Goal: Task Accomplishment & Management: Manage account settings

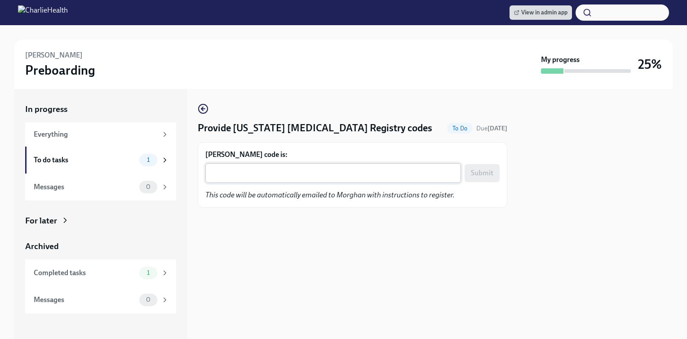
click at [341, 179] on div "x ​" at bounding box center [333, 173] width 256 height 20
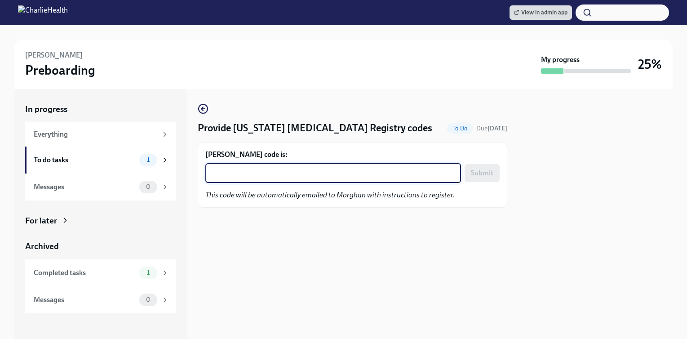
paste textarea "PMZBEDMCGVOQ"
type textarea "PMZBEDMCGVOQ"
click at [493, 177] on span "Submit" at bounding box center [482, 173] width 22 height 9
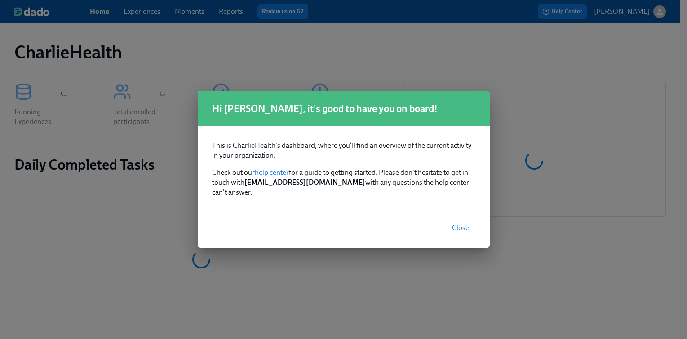
click at [465, 230] on button "Close" at bounding box center [461, 228] width 30 height 18
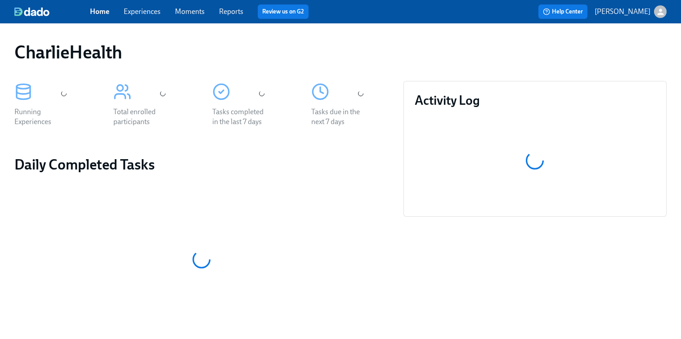
click at [148, 15] on link "Experiences" at bounding box center [142, 11] width 37 height 9
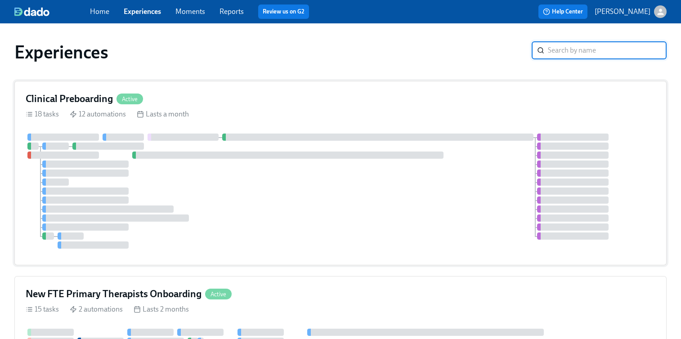
scroll to position [24, 0]
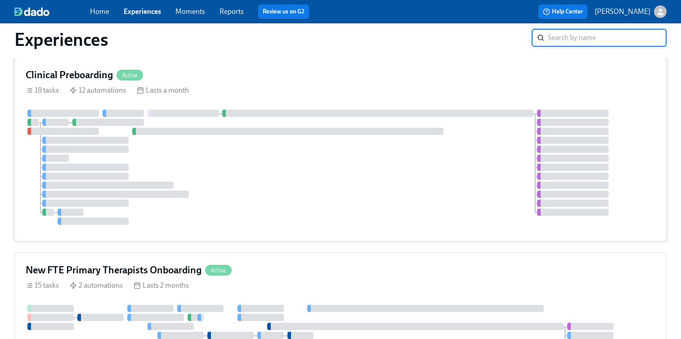
click at [311, 156] on div at bounding box center [340, 167] width 629 height 115
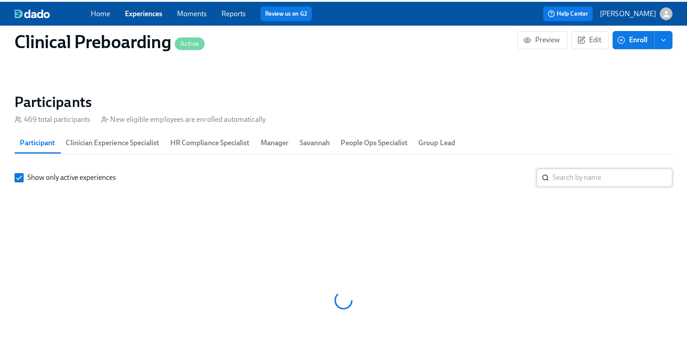
scroll to position [0, 10510]
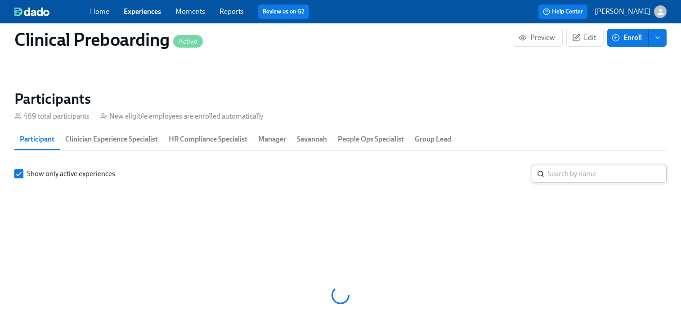
click at [575, 176] on input "search" at bounding box center [607, 174] width 119 height 18
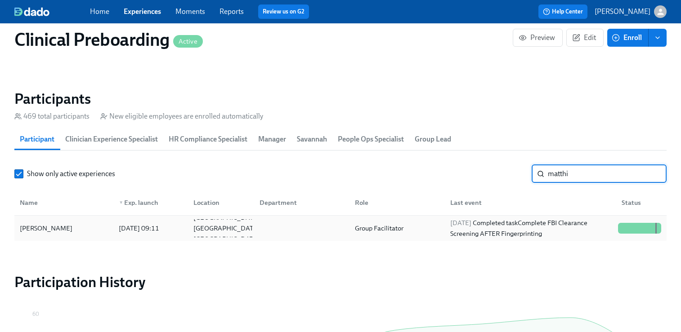
type input "matthi"
click at [97, 233] on div "Matthias Litzmann" at bounding box center [63, 228] width 95 height 18
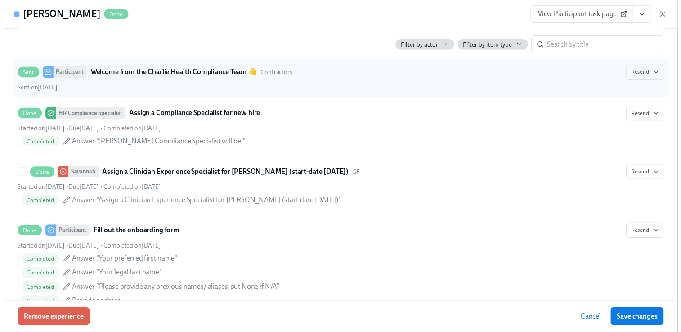
scroll to position [446, 0]
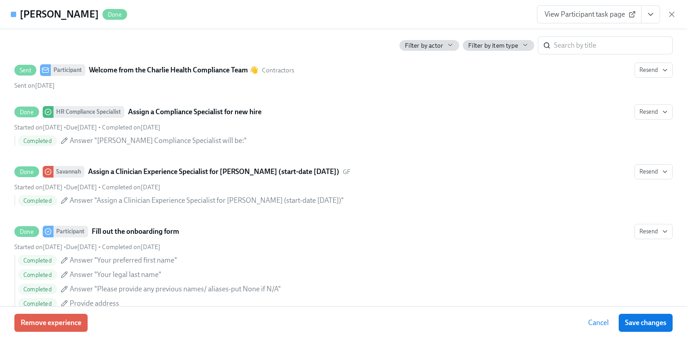
click at [651, 15] on icon "View task page" at bounding box center [651, 14] width 4 height 2
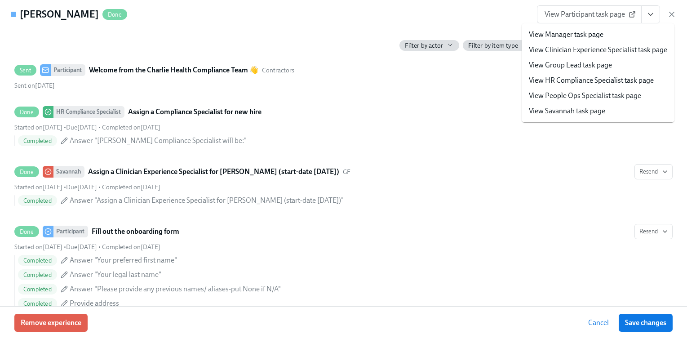
click at [602, 83] on link "View HR Compliance Specialist task page" at bounding box center [591, 81] width 125 height 10
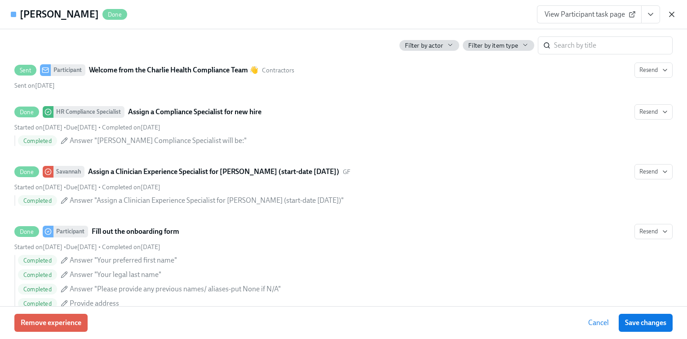
click at [672, 10] on icon "button" at bounding box center [672, 14] width 9 height 9
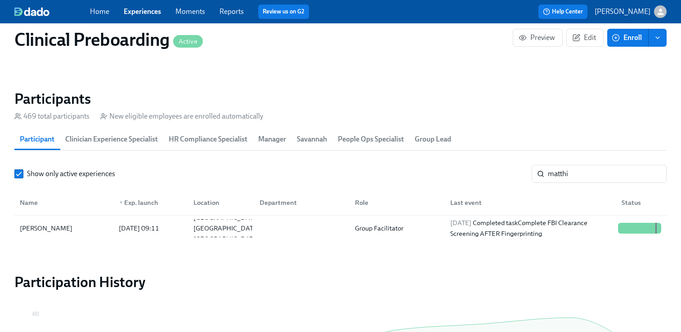
click at [141, 11] on link "Experiences" at bounding box center [142, 11] width 37 height 9
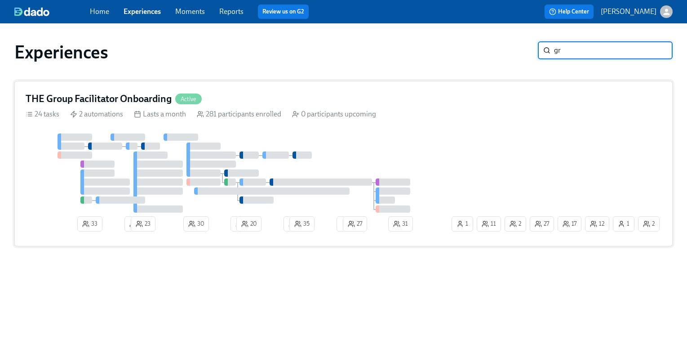
type input "gr"
click at [308, 142] on div at bounding box center [238, 173] width 424 height 79
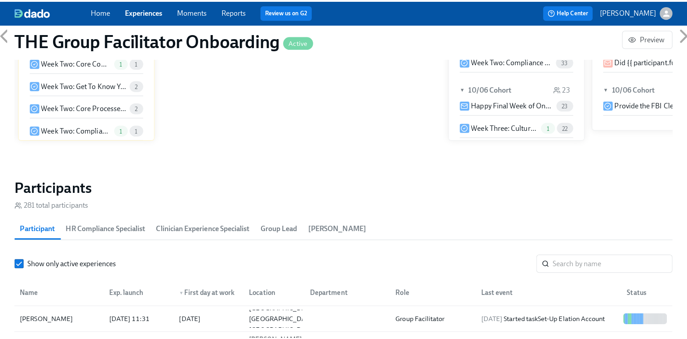
scroll to position [740, 0]
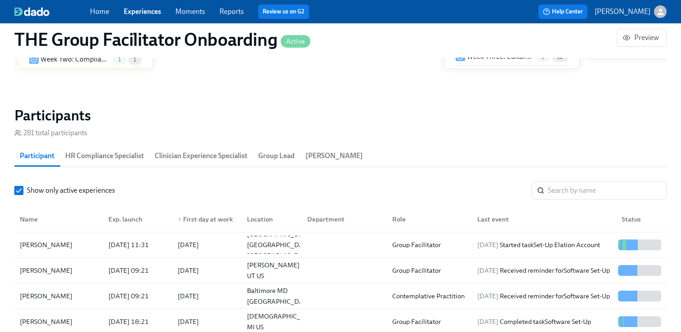
click at [111, 161] on span "HR Compliance Specialist" at bounding box center [104, 156] width 79 height 13
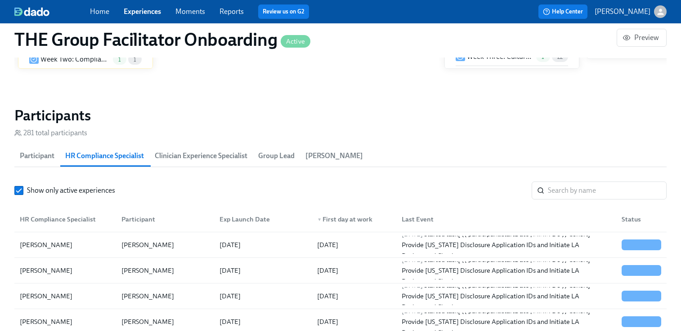
click at [39, 155] on span "Participant" at bounding box center [37, 156] width 35 height 13
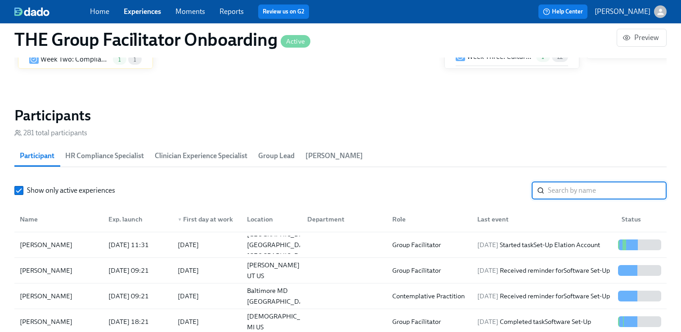
click at [574, 187] on input "search" at bounding box center [607, 191] width 119 height 18
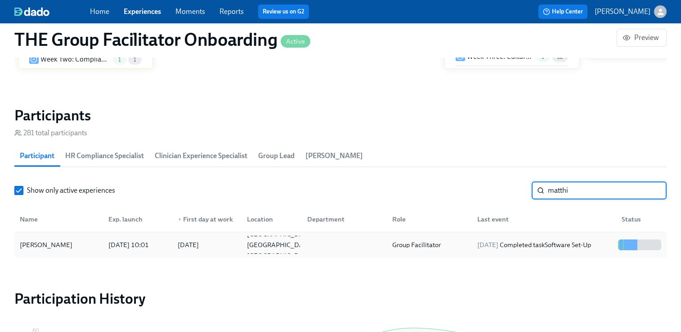
click at [80, 237] on div "Matthias Litzmann" at bounding box center [58, 245] width 85 height 18
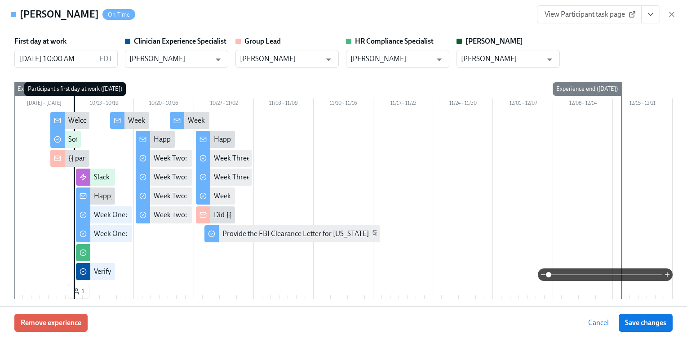
click at [650, 13] on icon "View task page" at bounding box center [651, 14] width 9 height 9
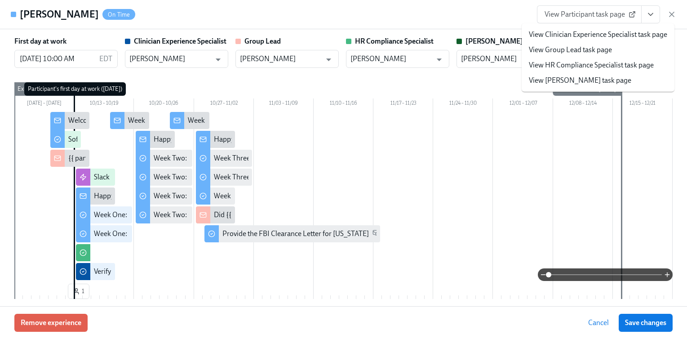
click at [623, 63] on link "View HR Compliance Specialist task page" at bounding box center [591, 65] width 125 height 10
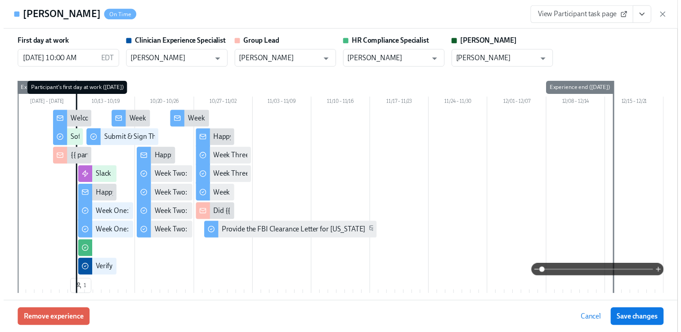
scroll to position [0, 13264]
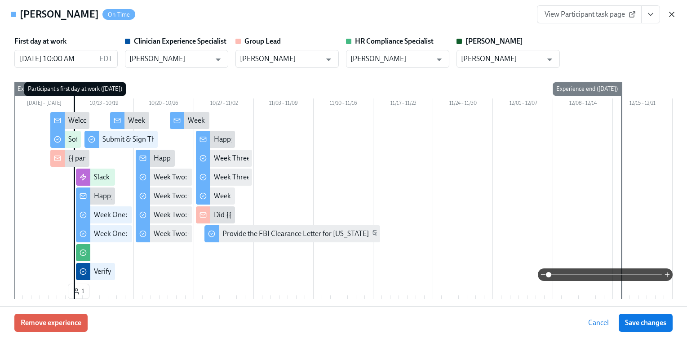
click at [671, 15] on icon "button" at bounding box center [672, 14] width 4 height 4
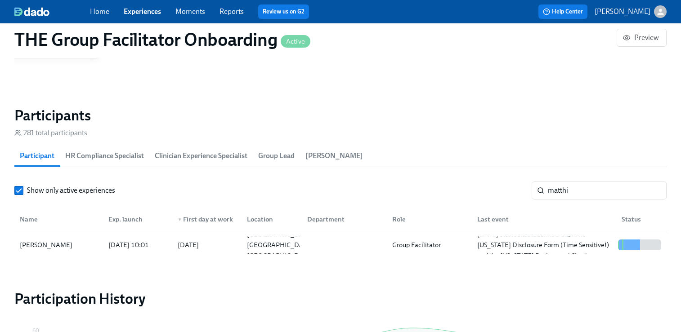
scroll to position [0, 13257]
click at [583, 192] on input "matthi" at bounding box center [607, 191] width 119 height 18
click at [66, 240] on div "Kayla Parker" at bounding box center [58, 245] width 85 height 18
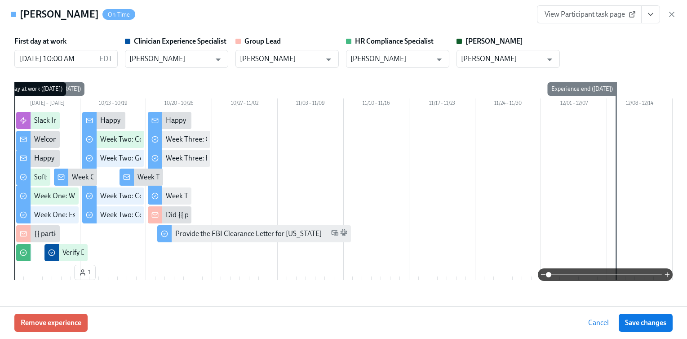
click at [654, 8] on button "View task page" at bounding box center [651, 14] width 19 height 18
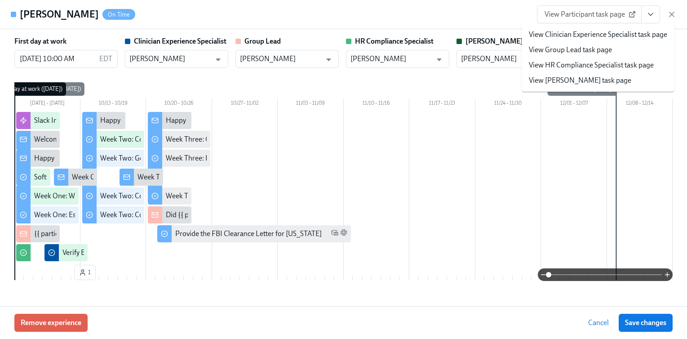
click at [599, 64] on link "View HR Compliance Specialist task page" at bounding box center [591, 65] width 125 height 10
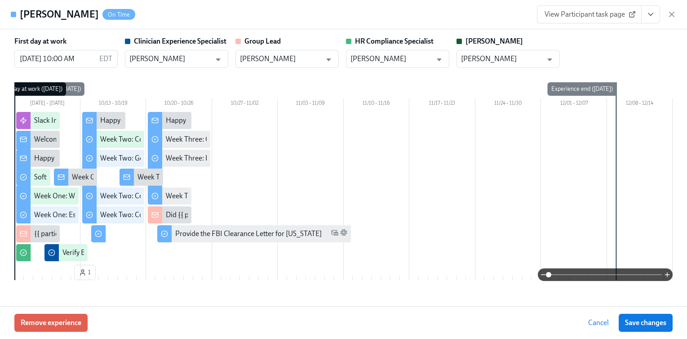
click at [669, 14] on icon "button" at bounding box center [672, 14] width 9 height 9
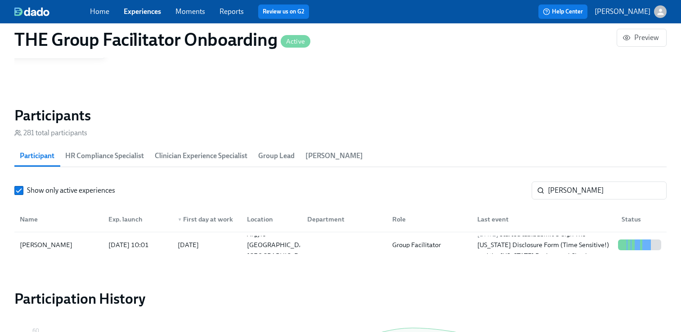
scroll to position [0, 13257]
click at [576, 184] on input "kayla parker" at bounding box center [607, 191] width 119 height 18
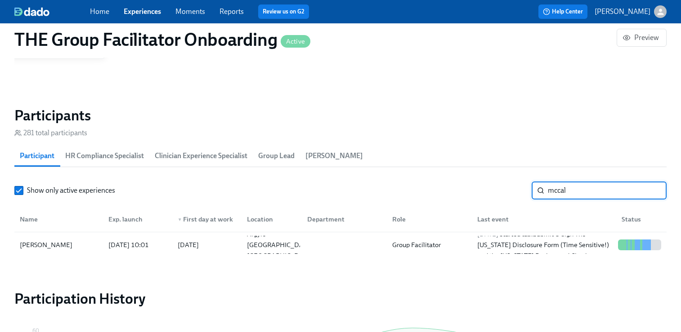
scroll to position [0, 13264]
click at [85, 242] on div "Kristian McCalop" at bounding box center [58, 245] width 85 height 18
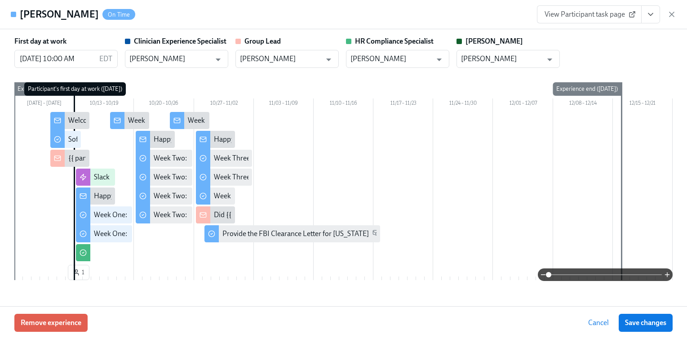
click at [652, 17] on icon "View task page" at bounding box center [651, 14] width 9 height 9
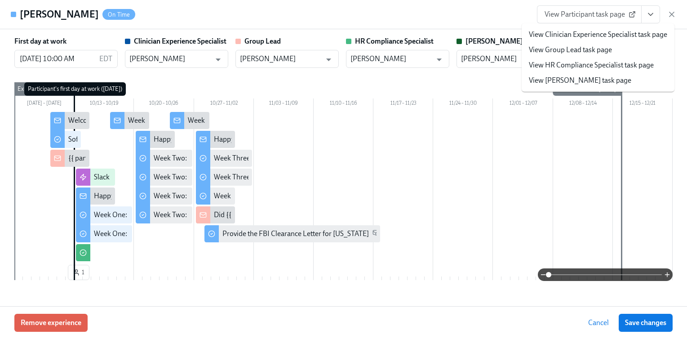
click at [603, 66] on link "View HR Compliance Specialist task page" at bounding box center [591, 65] width 125 height 10
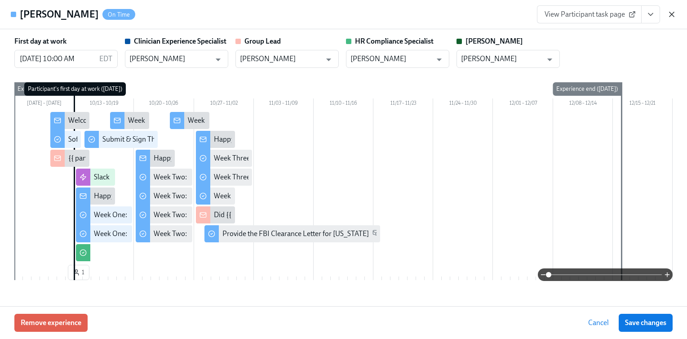
click at [672, 15] on icon "button" at bounding box center [672, 14] width 9 height 9
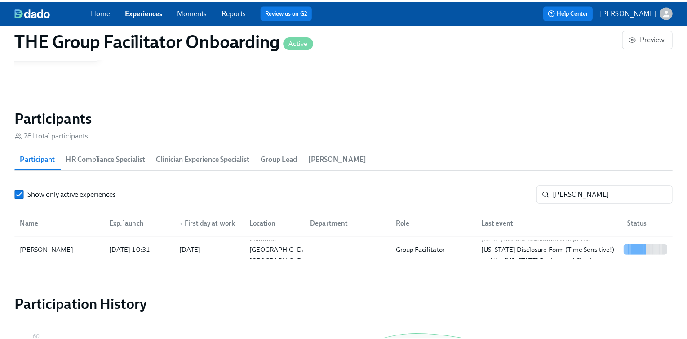
scroll to position [0, 13257]
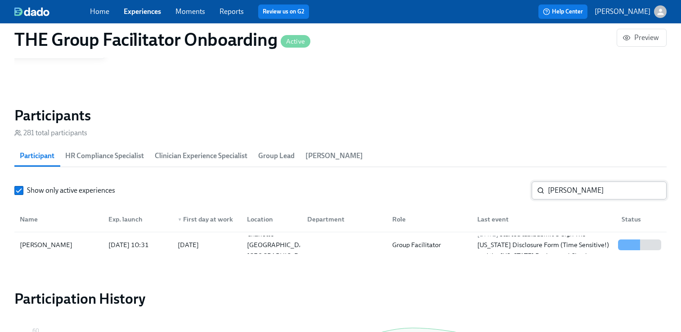
click at [593, 192] on input "mccalop" at bounding box center [607, 191] width 119 height 18
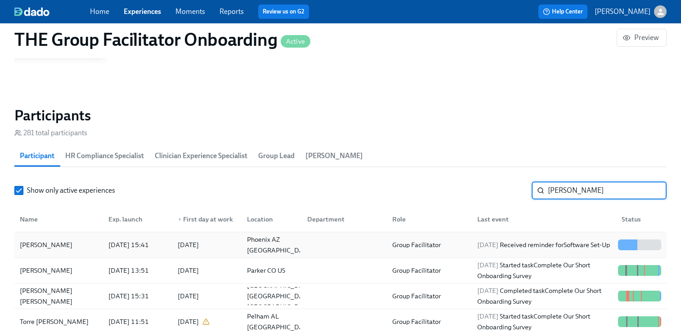
click at [71, 240] on div "Amya Orr" at bounding box center [58, 245] width 85 height 18
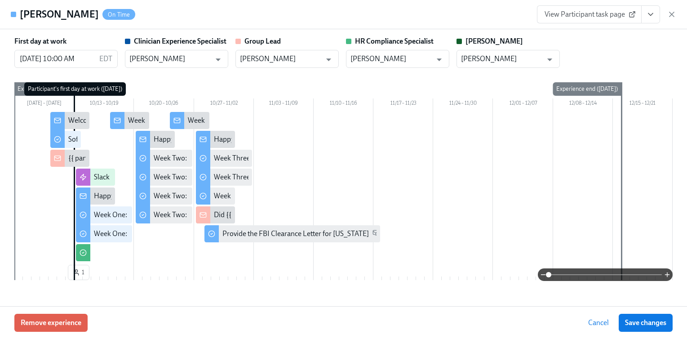
click at [654, 17] on icon "View task page" at bounding box center [651, 14] width 9 height 9
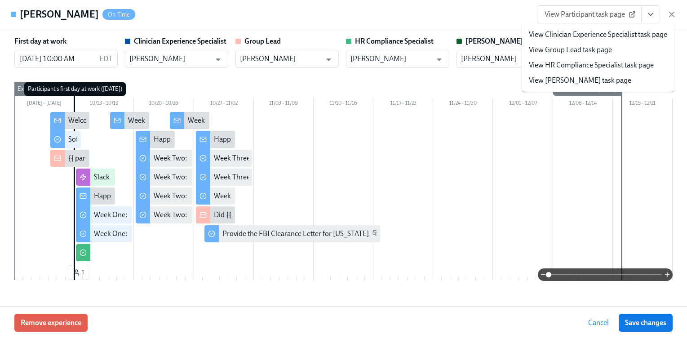
click at [615, 65] on link "View HR Compliance Specialist task page" at bounding box center [591, 65] width 125 height 10
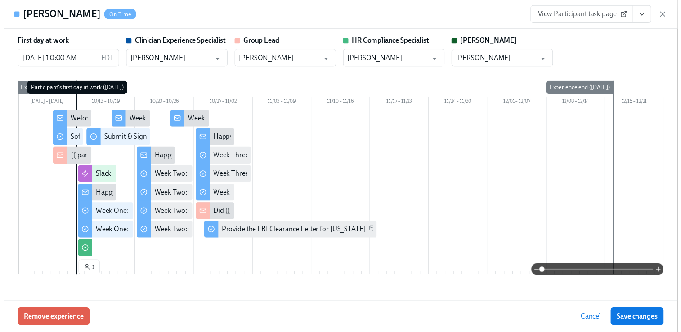
scroll to position [0, 12980]
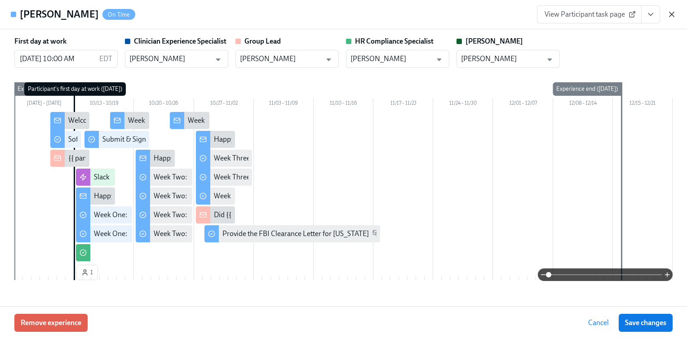
click at [670, 13] on icon "button" at bounding box center [672, 14] width 4 height 4
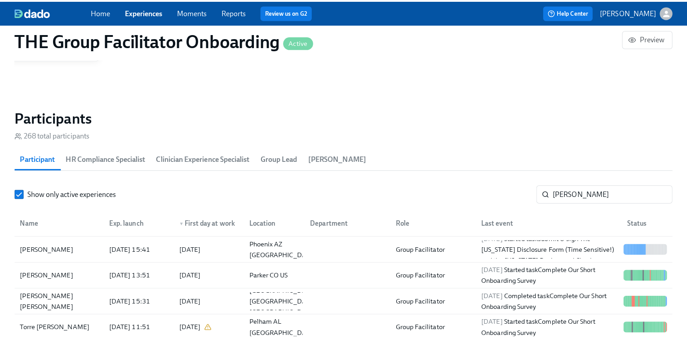
scroll to position [0, 12973]
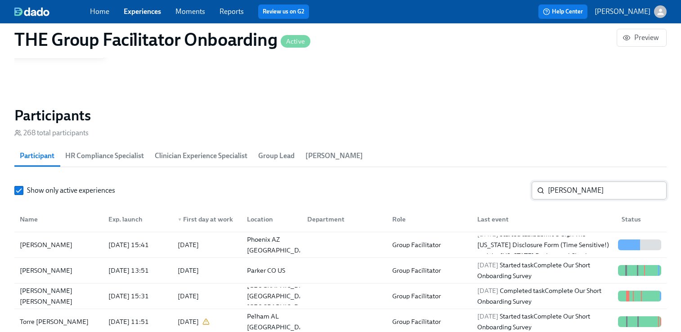
click at [582, 186] on input "orr" at bounding box center [607, 191] width 119 height 18
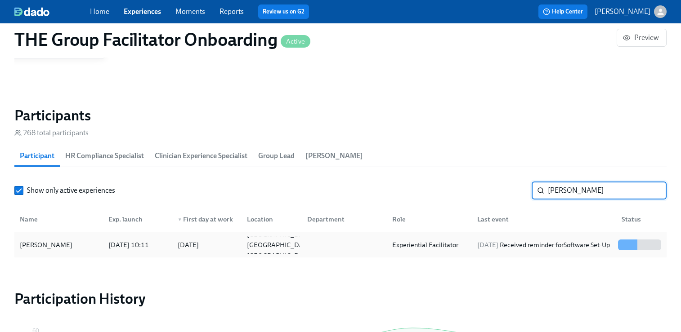
click at [83, 238] on div "Sammi Flores" at bounding box center [58, 245] width 85 height 18
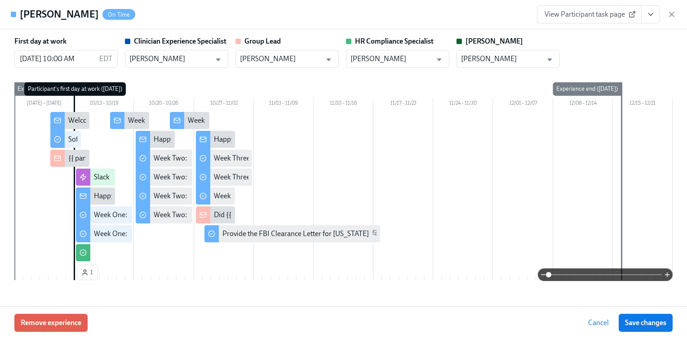
click at [647, 20] on button "View task page" at bounding box center [651, 14] width 19 height 18
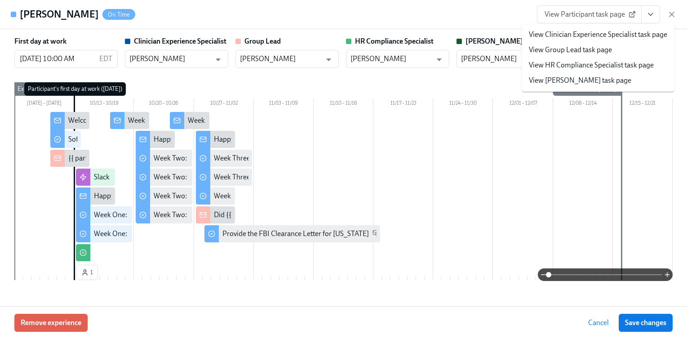
click at [611, 66] on link "View HR Compliance Specialist task page" at bounding box center [591, 65] width 125 height 10
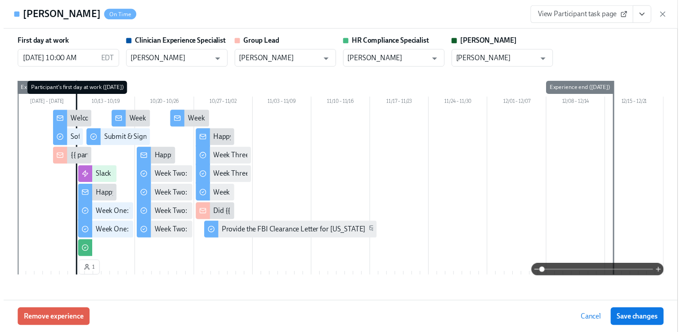
scroll to position [0, 12980]
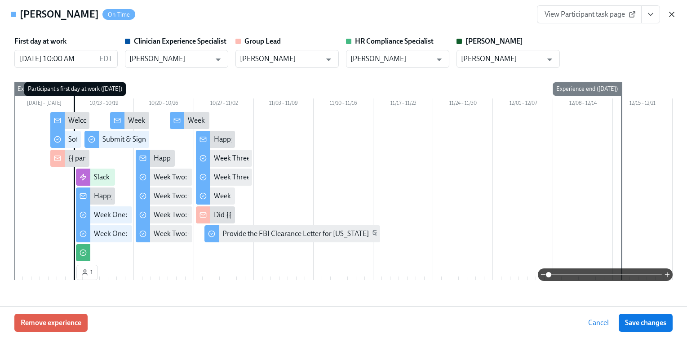
click at [669, 14] on icon "button" at bounding box center [672, 14] width 9 height 9
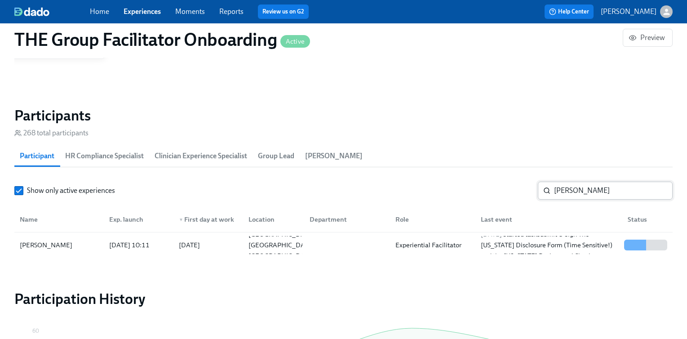
click at [567, 195] on input "flores" at bounding box center [613, 191] width 119 height 18
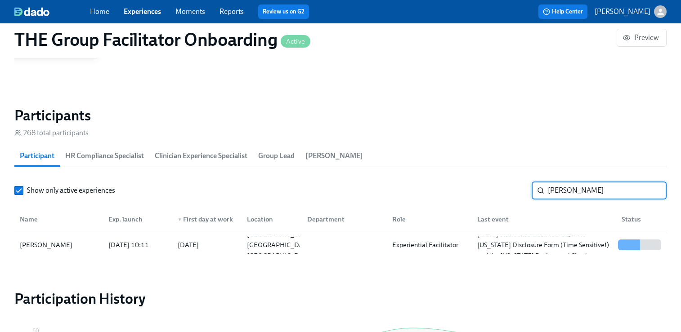
click at [567, 195] on input "flores" at bounding box center [607, 191] width 119 height 18
type input "greer"
click at [63, 255] on div "Teshia Greer 2025/10/09 10:21 2025/10/13 Austin TX US Group Facilitator 2025/10…" at bounding box center [340, 244] width 652 height 25
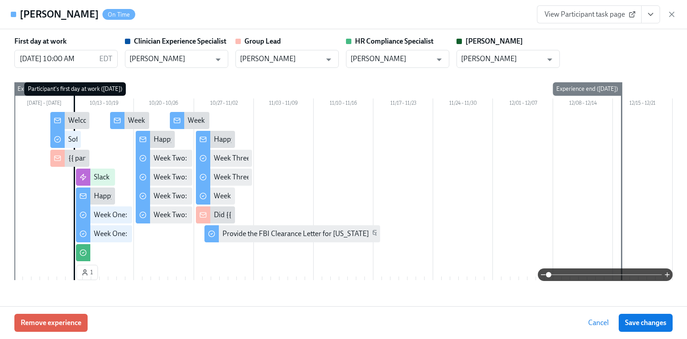
click at [646, 15] on button "View task page" at bounding box center [651, 14] width 19 height 18
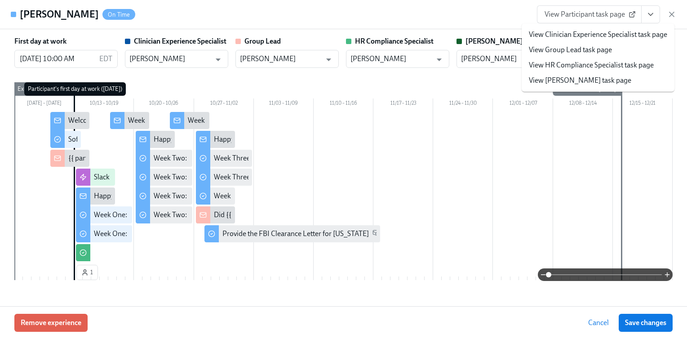
click at [601, 64] on link "View HR Compliance Specialist task page" at bounding box center [591, 65] width 125 height 10
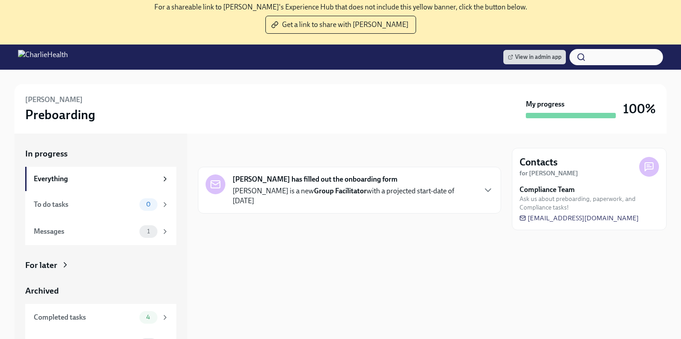
scroll to position [101, 0]
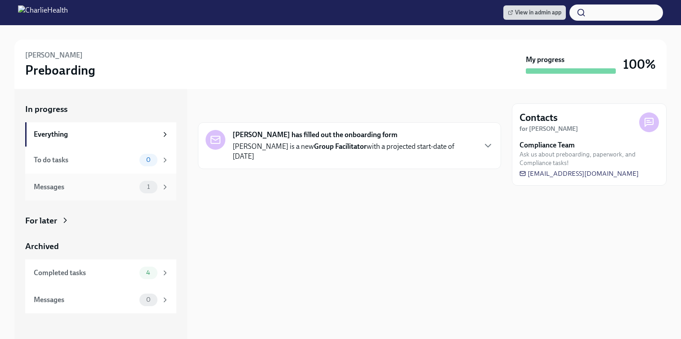
click at [132, 188] on div "Messages" at bounding box center [85, 187] width 102 height 10
click at [120, 270] on div "Completed tasks" at bounding box center [85, 273] width 102 height 10
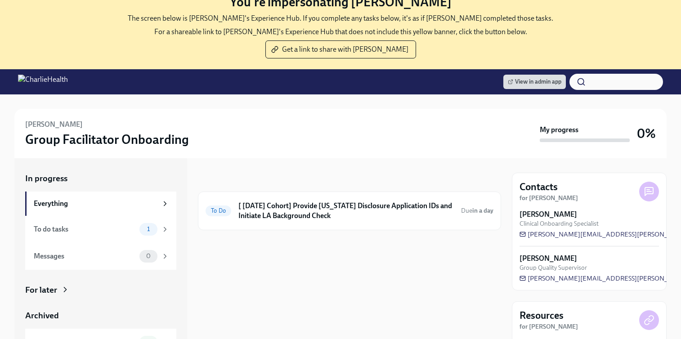
scroll to position [39, 0]
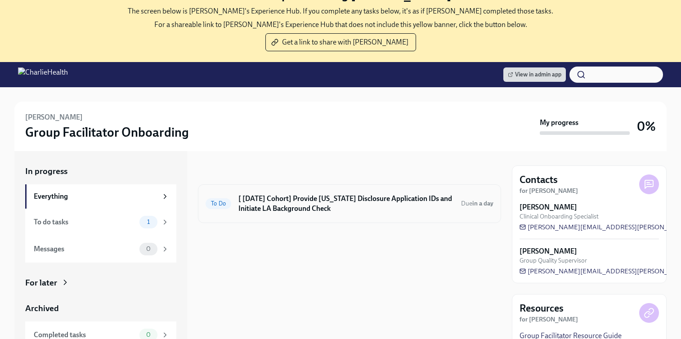
click at [385, 201] on h6 "[ [DATE] Cohort] Provide [US_STATE] Disclosure Application IDs and Initiate LA …" at bounding box center [345, 204] width 215 height 20
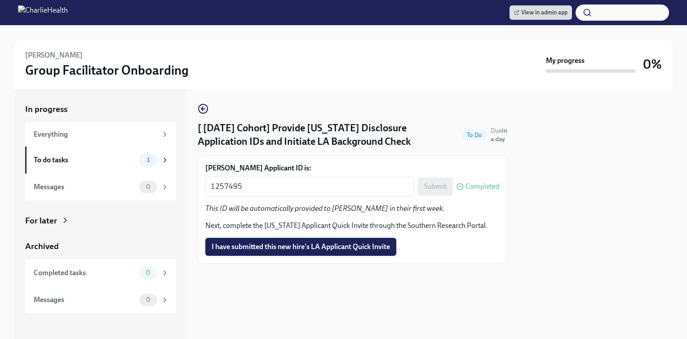
click at [331, 240] on button "I have submitted this new hire's LA Applicant Quick Invite" at bounding box center [300, 247] width 191 height 18
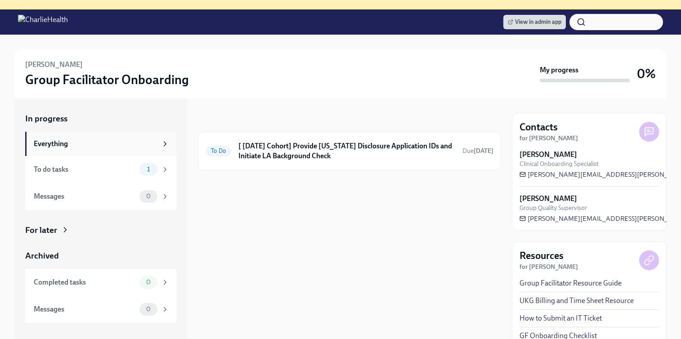
scroll to position [93, 0]
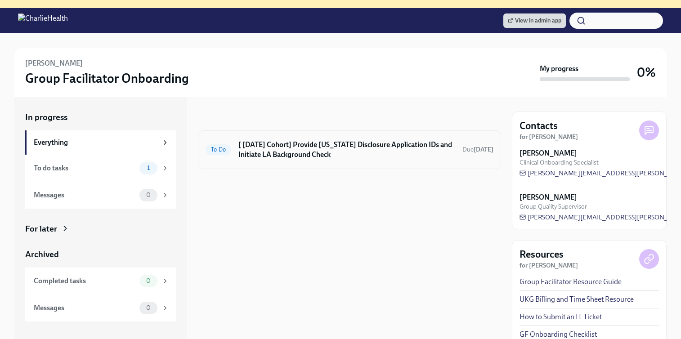
click at [277, 143] on h6 "[ Oct 6th Cohort] Provide Utah Disclosure Application IDs and Initiate LA Backg…" at bounding box center [346, 150] width 217 height 20
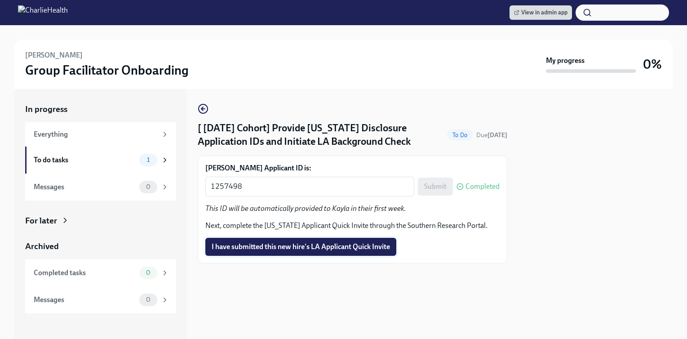
click at [285, 247] on span "I have submitted this new hire's LA Applicant Quick Invite" at bounding box center [301, 246] width 178 height 9
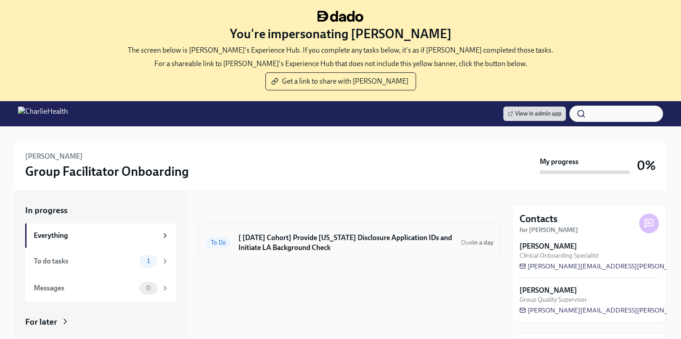
click at [378, 227] on div "To Do [ [DATE] Cohort] Provide [US_STATE] Disclosure Application IDs and Initia…" at bounding box center [349, 242] width 303 height 39
click at [371, 235] on h6 "[ [DATE] Cohort] Provide [US_STATE] Disclosure Application IDs and Initiate LA …" at bounding box center [345, 243] width 215 height 20
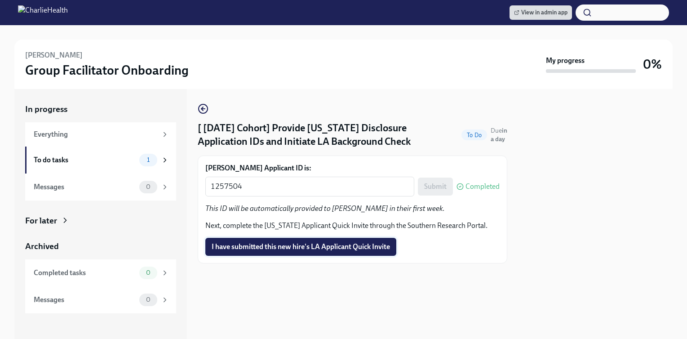
click at [336, 244] on span "I have submitted this new hire's LA Applicant Quick Invite" at bounding box center [301, 246] width 178 height 9
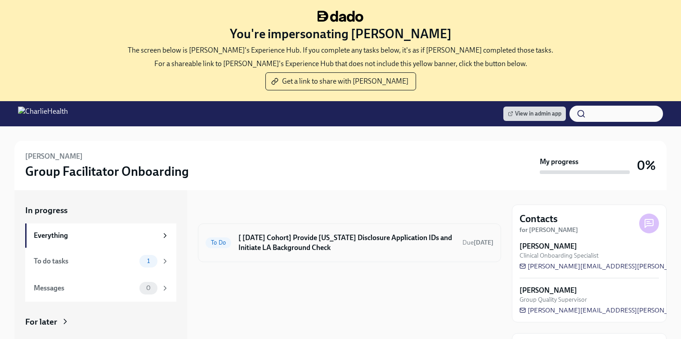
click at [411, 232] on div "To Do [ [DATE] Cohort] Provide [US_STATE] Disclosure Application IDs and Initia…" at bounding box center [349, 242] width 288 height 23
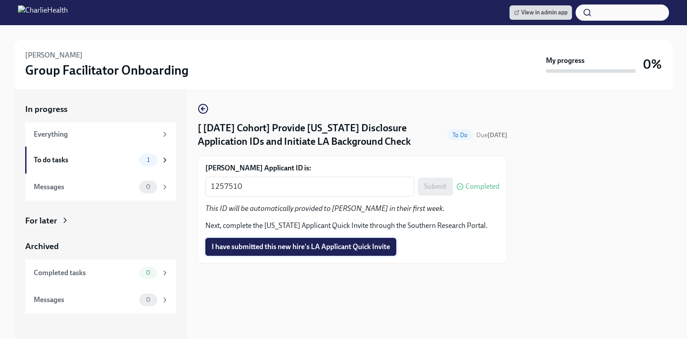
click at [348, 248] on span "I have submitted this new hire's LA Applicant Quick Invite" at bounding box center [301, 246] width 178 height 9
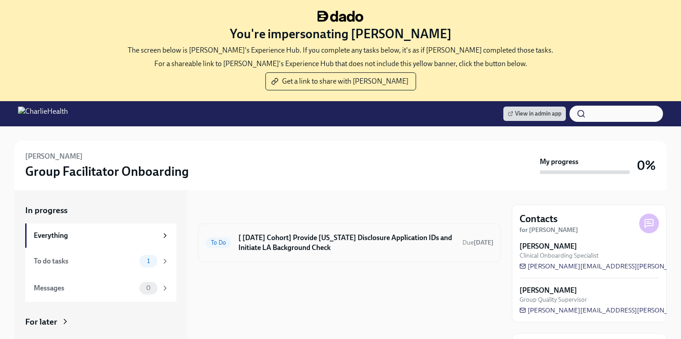
click at [345, 253] on div "To Do [ [DATE] Cohort] Provide [US_STATE] Disclosure Application IDs and Initia…" at bounding box center [349, 242] width 288 height 23
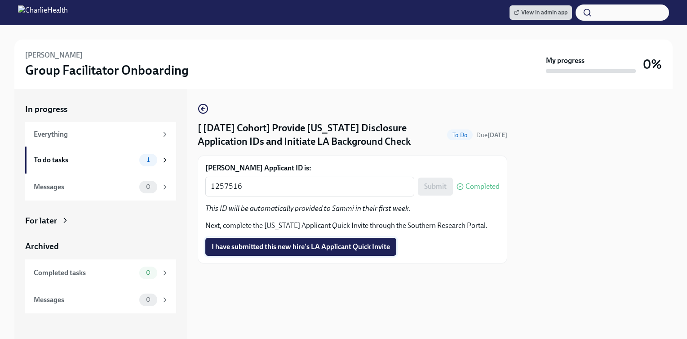
click at [325, 243] on span "I have submitted this new hire's LA Applicant Quick Invite" at bounding box center [301, 246] width 178 height 9
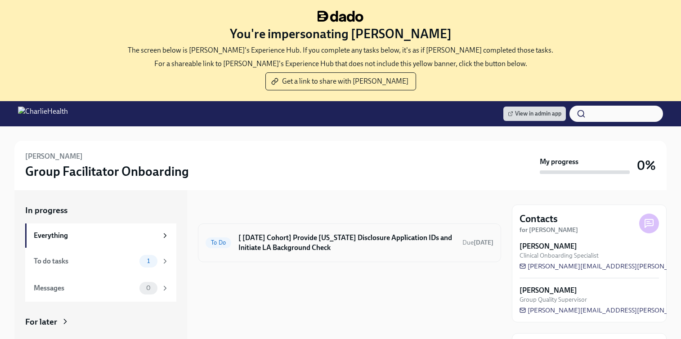
click at [388, 245] on h6 "[ [DATE] Cohort] Provide [US_STATE] Disclosure Application IDs and Initiate LA …" at bounding box center [346, 243] width 217 height 20
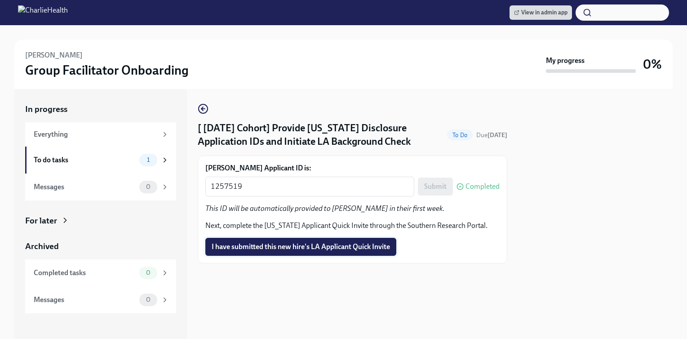
click at [352, 248] on span "I have submitted this new hire's LA Applicant Quick Invite" at bounding box center [301, 246] width 178 height 9
